Goal: Navigation & Orientation: Go to known website

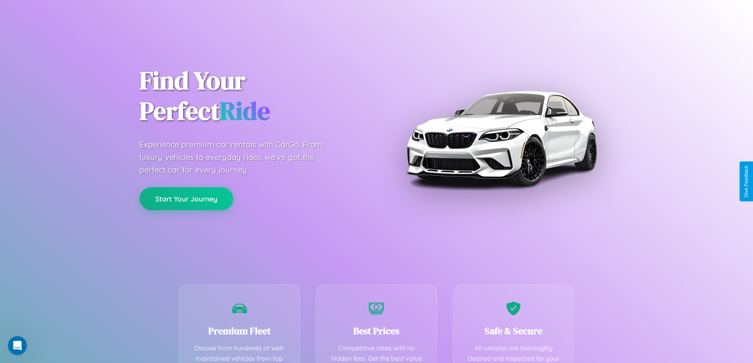
click at [186, 199] on button "Start Your Journey" at bounding box center [187, 198] width 94 height 23
click at [186, 198] on button "Start Your Journey" at bounding box center [187, 198] width 94 height 23
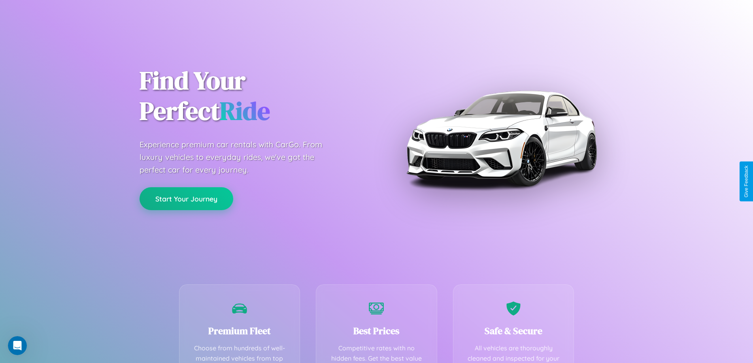
click at [186, 198] on button "Start Your Journey" at bounding box center [187, 198] width 94 height 23
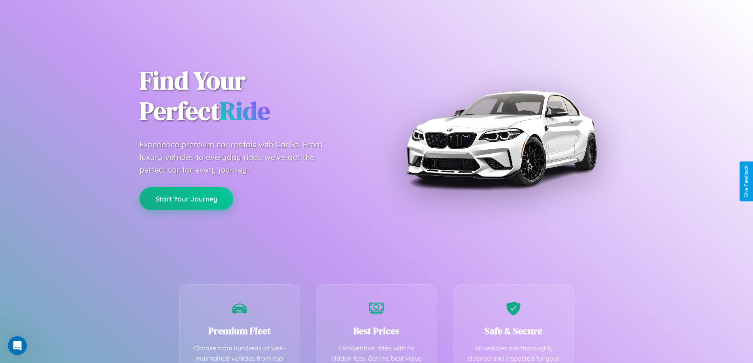
click at [186, 198] on button "Start Your Journey" at bounding box center [187, 198] width 94 height 23
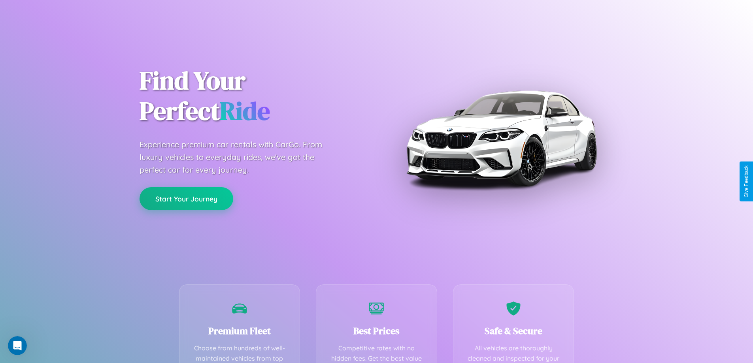
click at [186, 198] on button "Start Your Journey" at bounding box center [187, 198] width 94 height 23
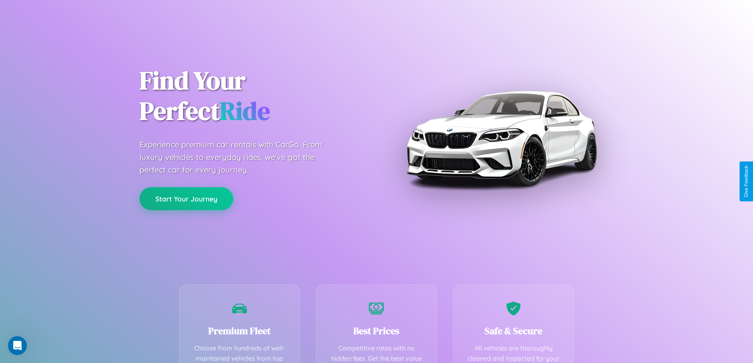
click at [186, 198] on button "Start Your Journey" at bounding box center [187, 198] width 94 height 23
